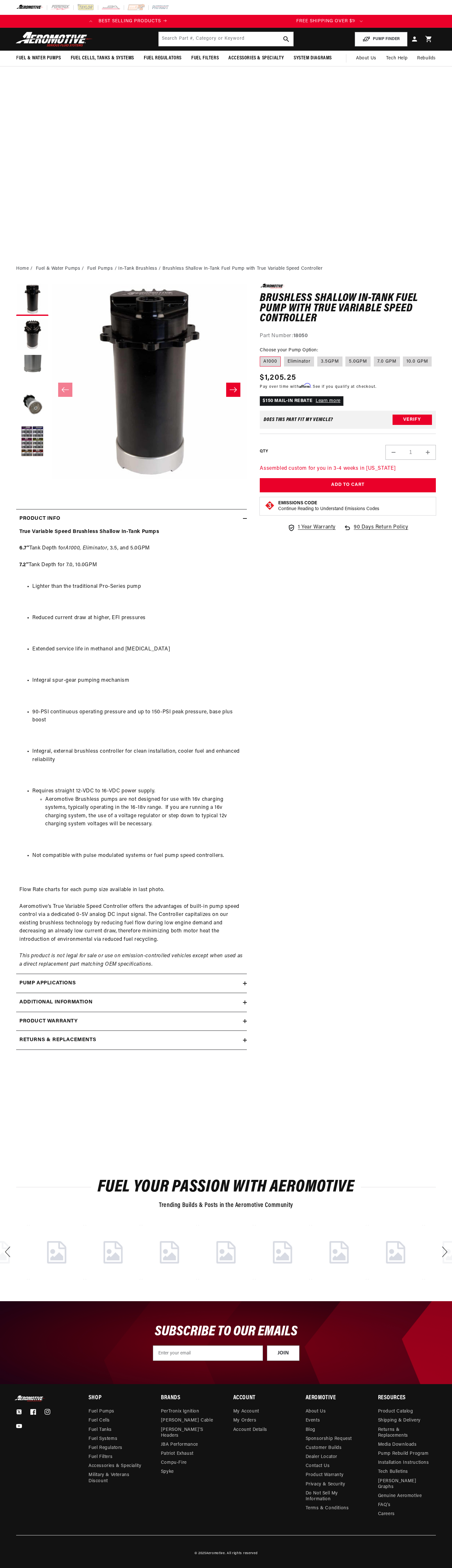
scroll to position [0, 222]
